Goal: Navigation & Orientation: Go to known website

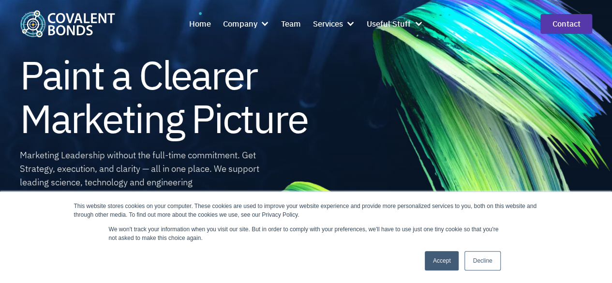
click at [453, 254] on link "Accept" at bounding box center [441, 260] width 34 height 19
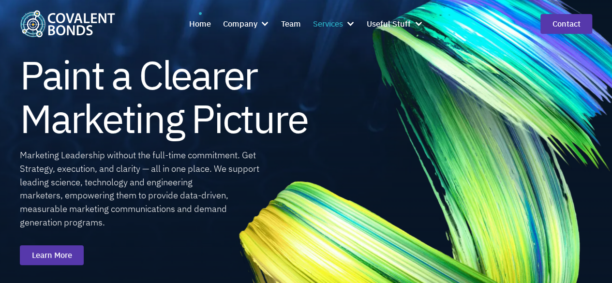
click at [348, 24] on div at bounding box center [350, 23] width 9 height 9
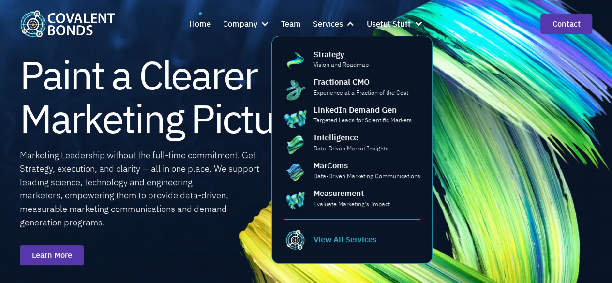
click at [341, 242] on div "View All Services" at bounding box center [344, 239] width 63 height 12
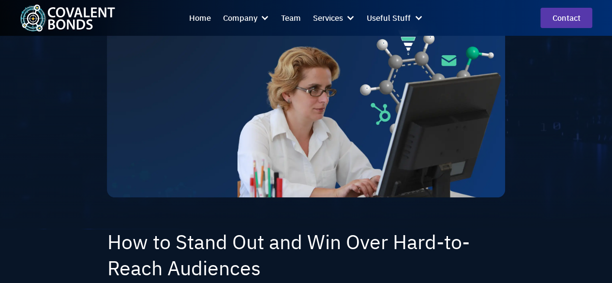
scroll to position [290, 0]
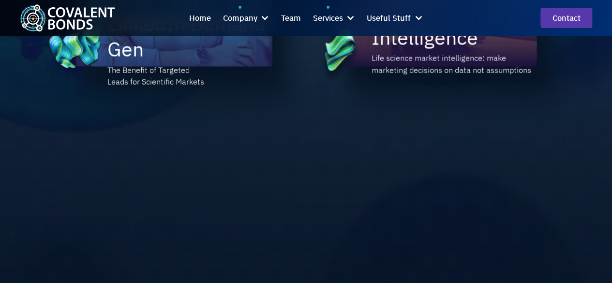
scroll to position [1209, 0]
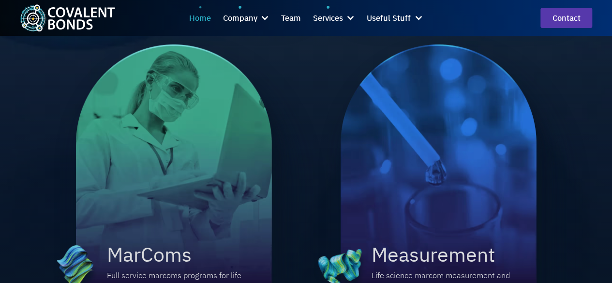
click at [198, 15] on div "Home" at bounding box center [200, 18] width 22 height 13
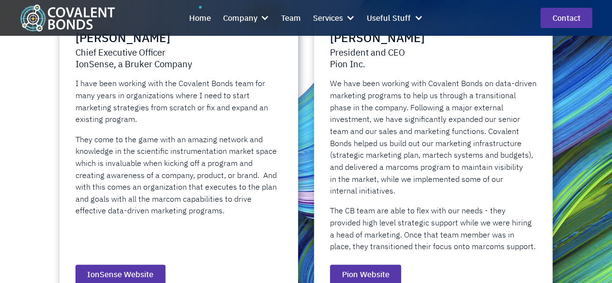
scroll to position [2079, 0]
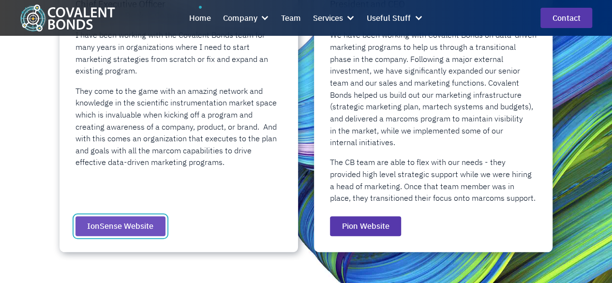
click at [122, 236] on link "IonSense Website" at bounding box center [120, 226] width 90 height 20
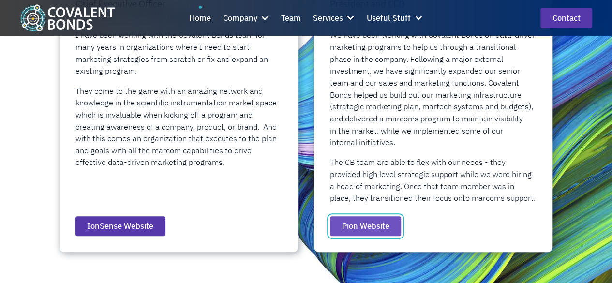
click at [363, 236] on link "Pion Website" at bounding box center [365, 226] width 71 height 20
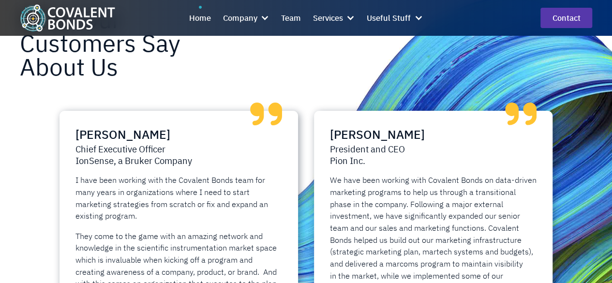
scroll to position [1789, 0]
